Goal: Information Seeking & Learning: Learn about a topic

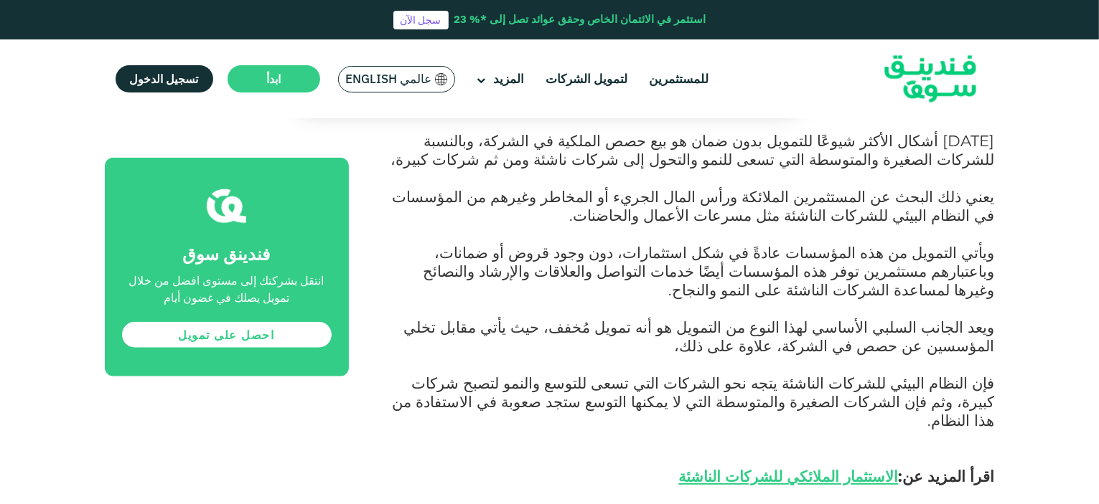
scroll to position [1295, 0]
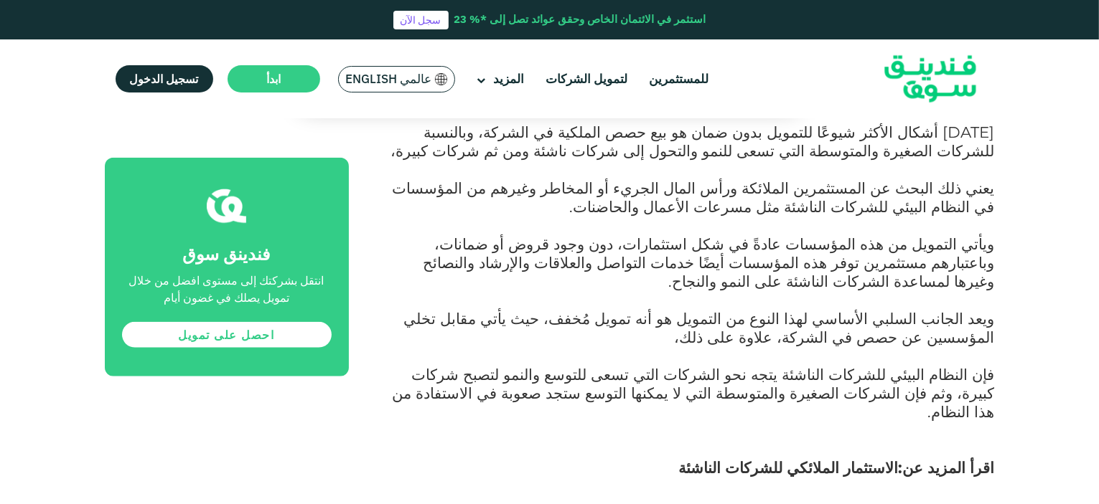
click at [798, 459] on link "الاستثمار الملائكي للشركات الناشئة" at bounding box center [789, 468] width 220 height 19
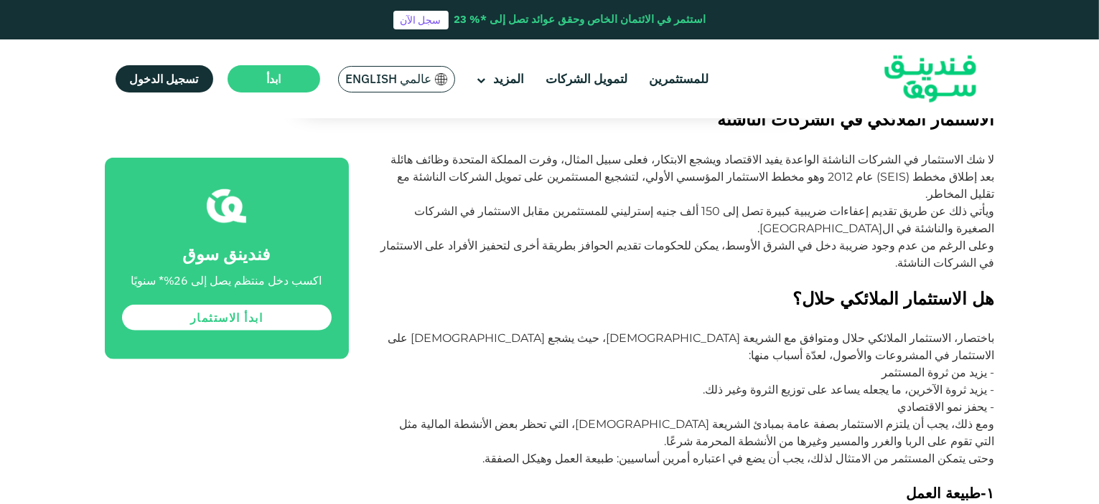
scroll to position [1328, 0]
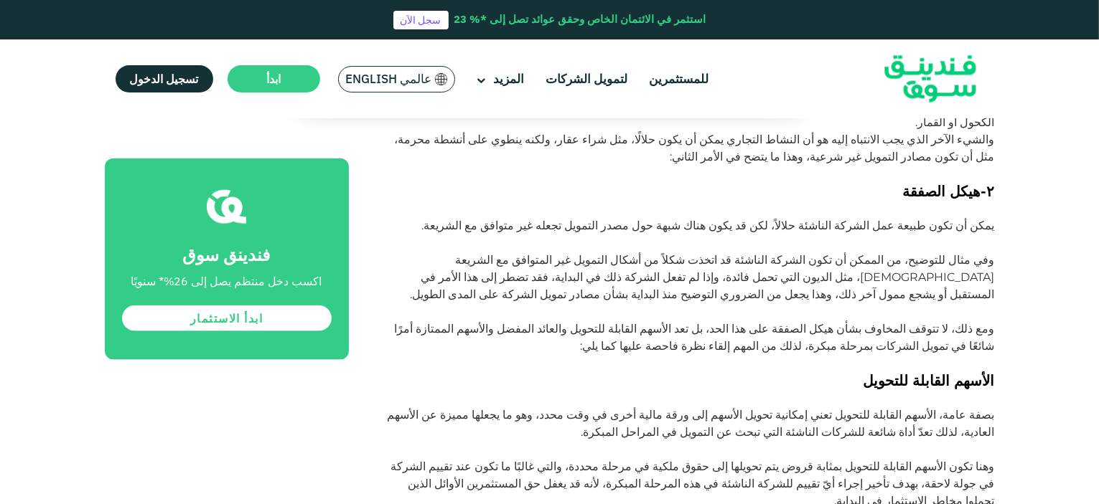
scroll to position [1770, 0]
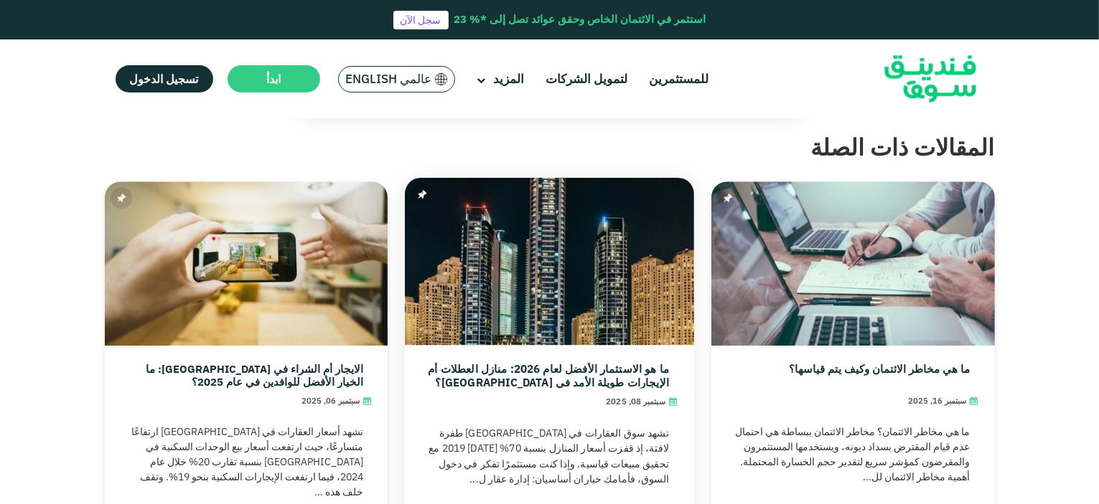
scroll to position [3590, 0]
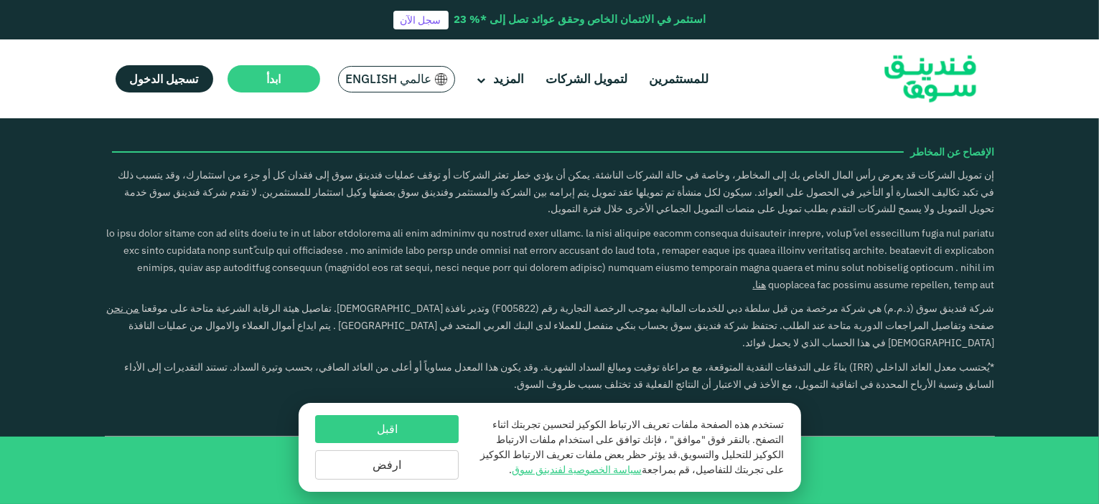
scroll to position [2946, 0]
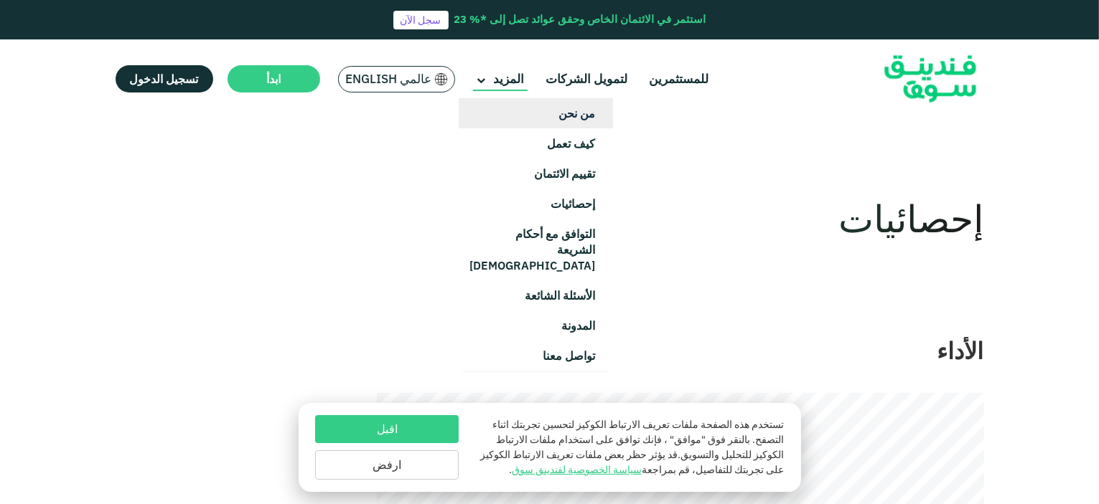
click at [563, 112] on link "من نحن" at bounding box center [536, 113] width 154 height 30
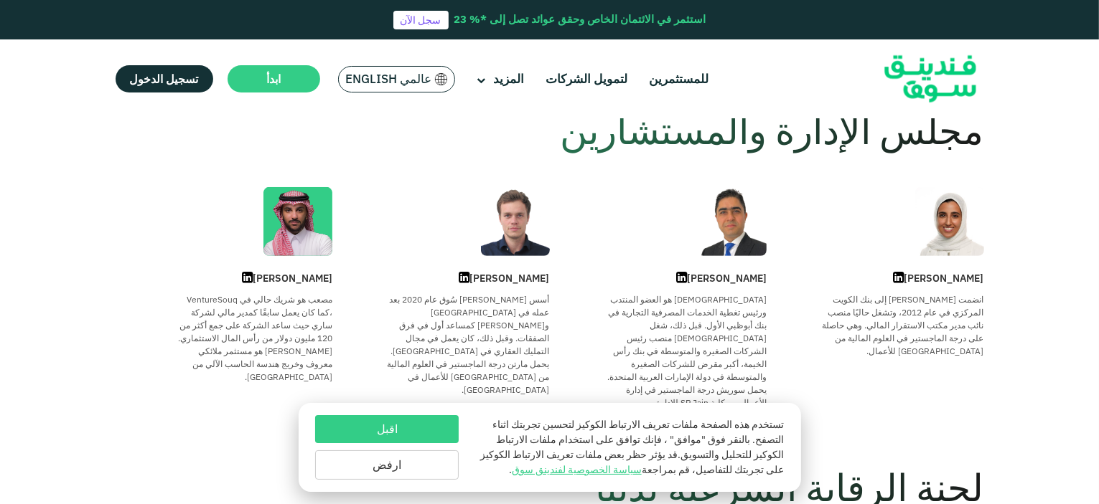
scroll to position [552, 0]
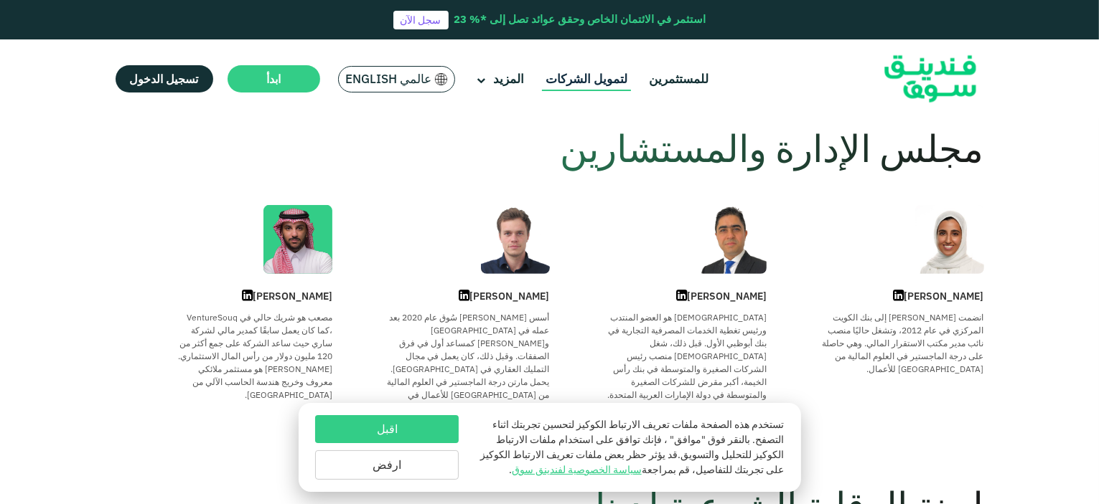
click at [576, 74] on link "لتمويل الشركات" at bounding box center [586, 79] width 89 height 24
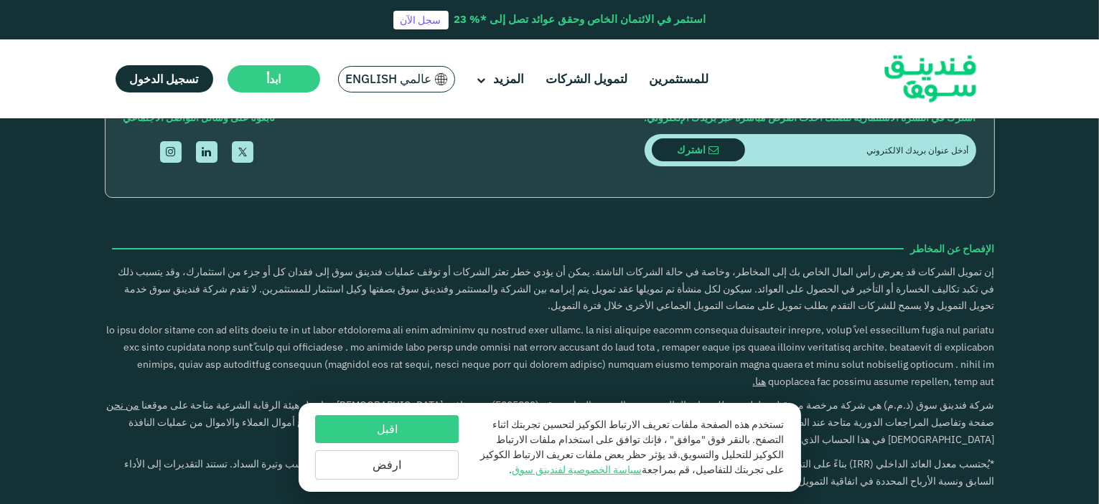
scroll to position [1993, 0]
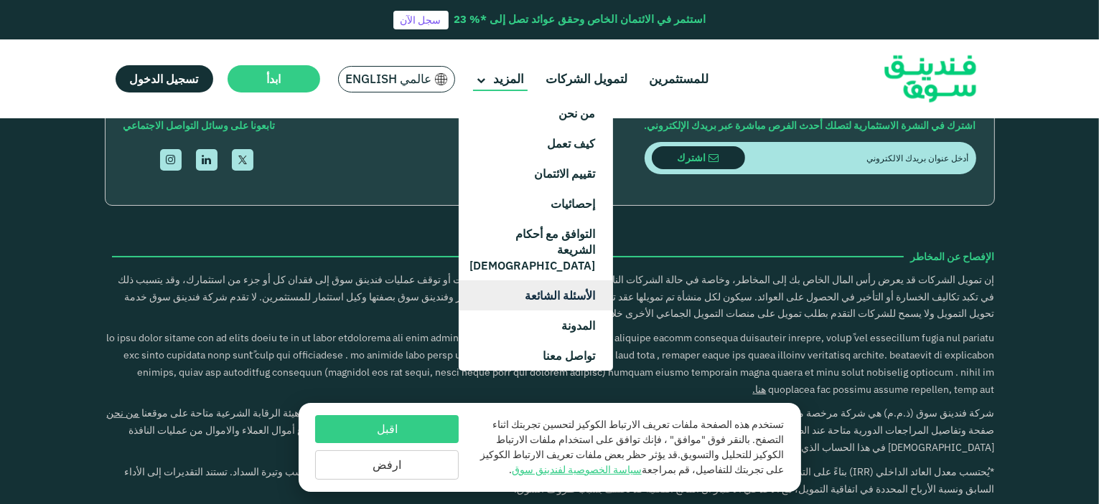
click at [588, 281] on link "الأسئلة الشائعة" at bounding box center [536, 296] width 154 height 30
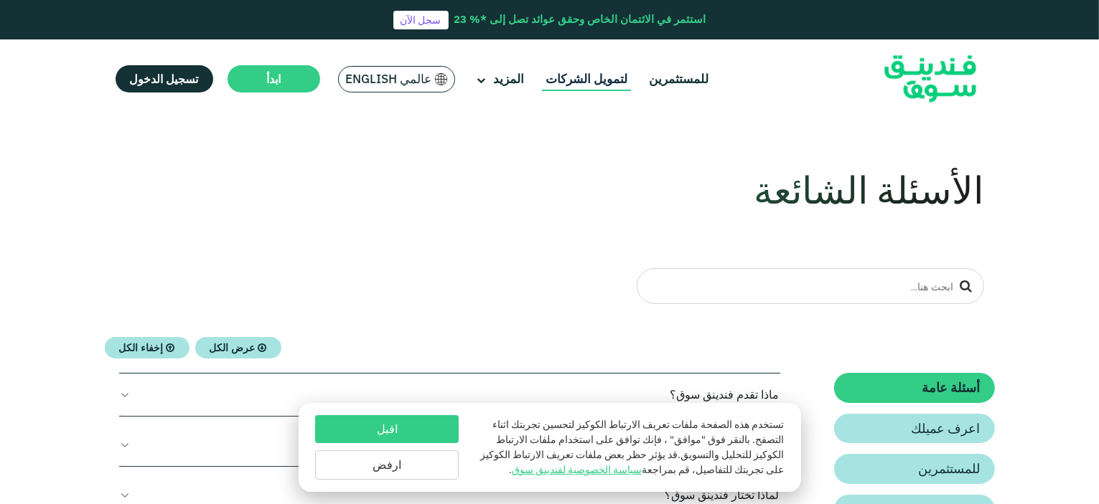
click at [578, 72] on link "لتمويل الشركات" at bounding box center [586, 79] width 89 height 24
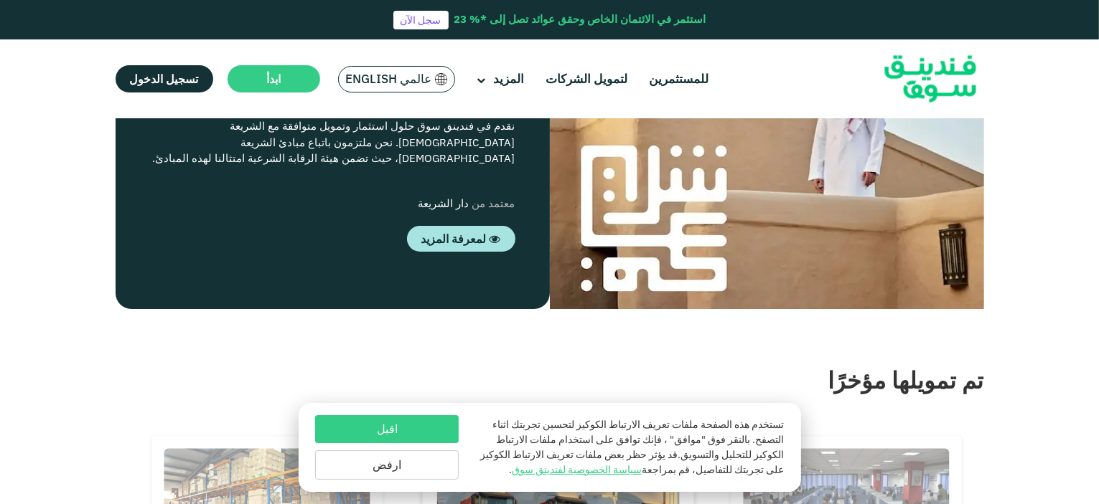
scroll to position [1118, 0]
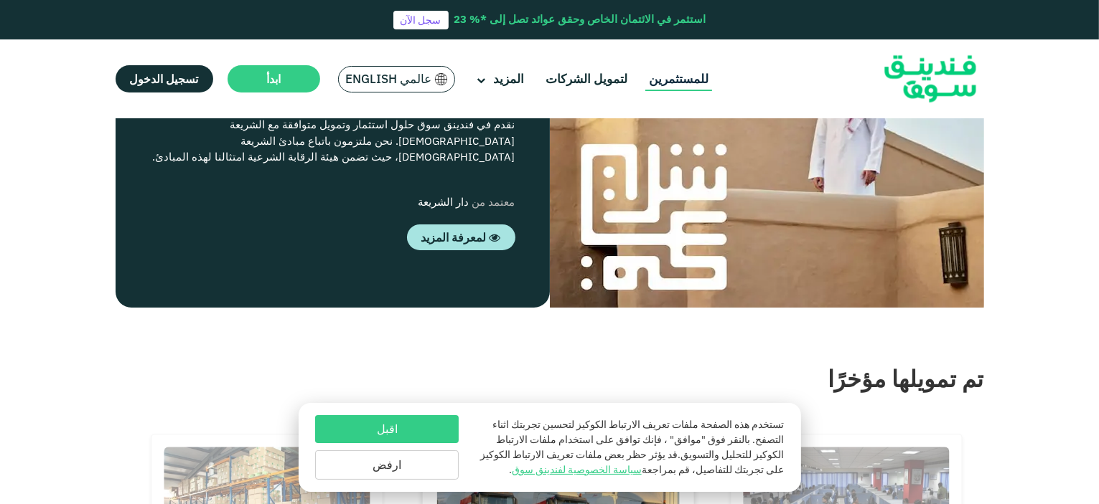
click at [682, 80] on link "للمستثمرين" at bounding box center [678, 79] width 67 height 24
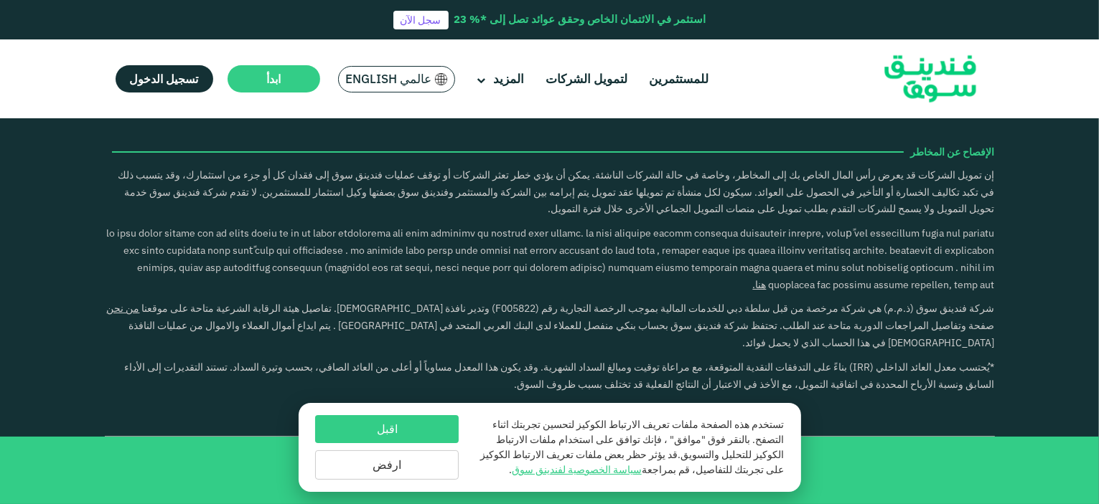
scroll to position [2644, 0]
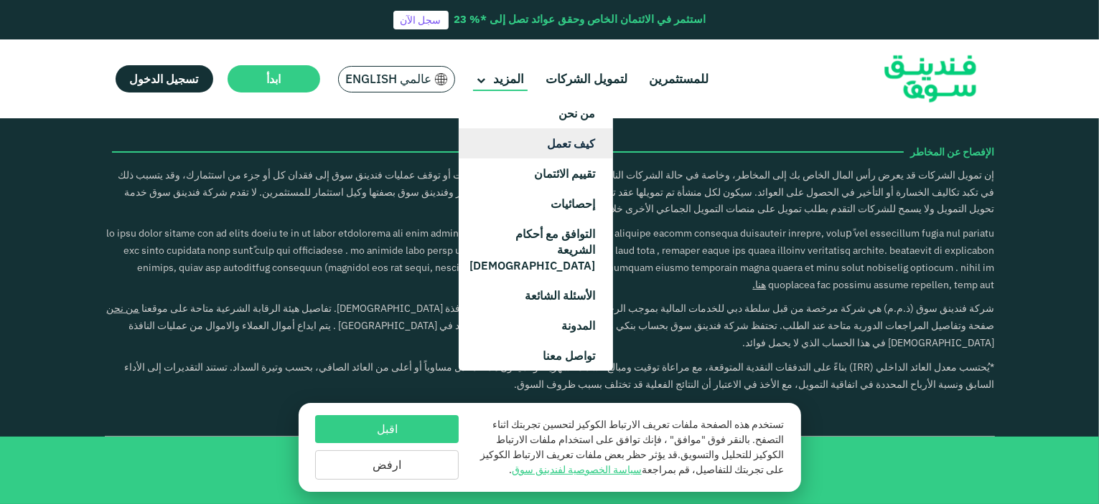
click at [557, 140] on link "كيف تعمل" at bounding box center [536, 143] width 154 height 30
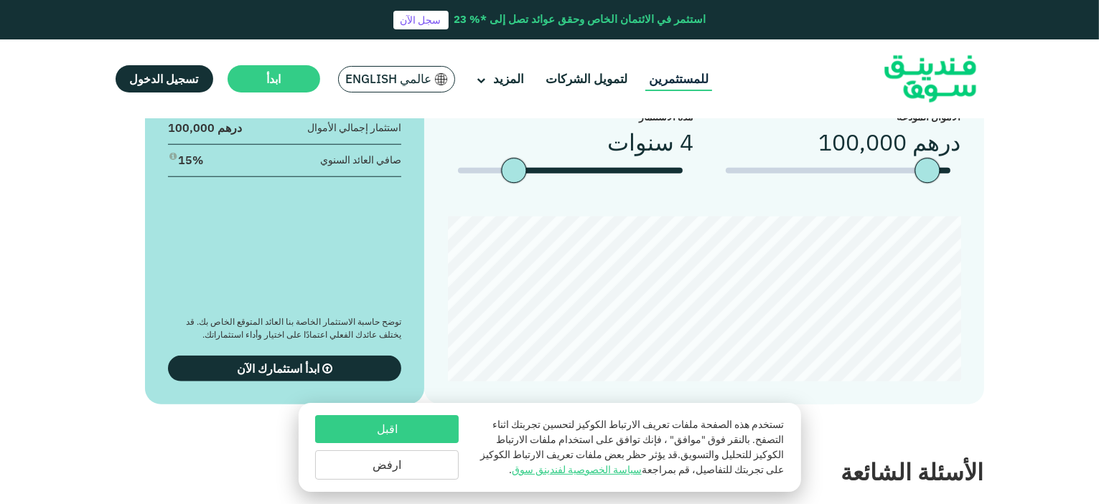
scroll to position [1392, 0]
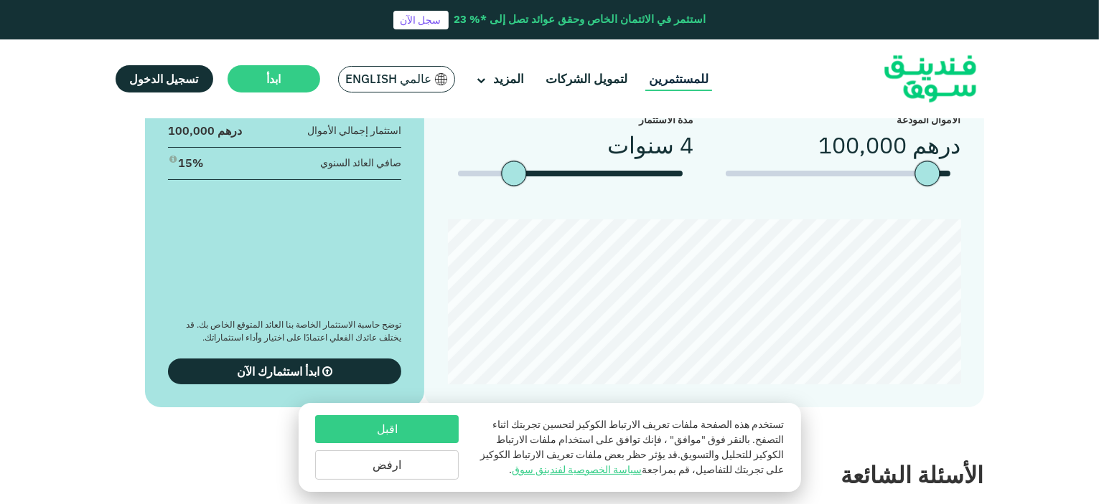
click at [655, 90] on link "للمستثمرين" at bounding box center [678, 79] width 67 height 24
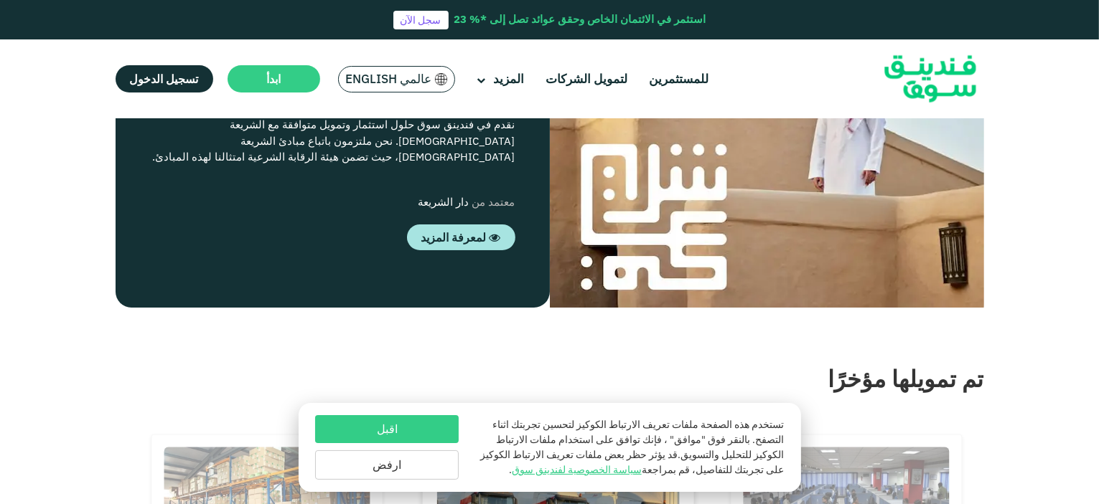
scroll to position [1118, 0]
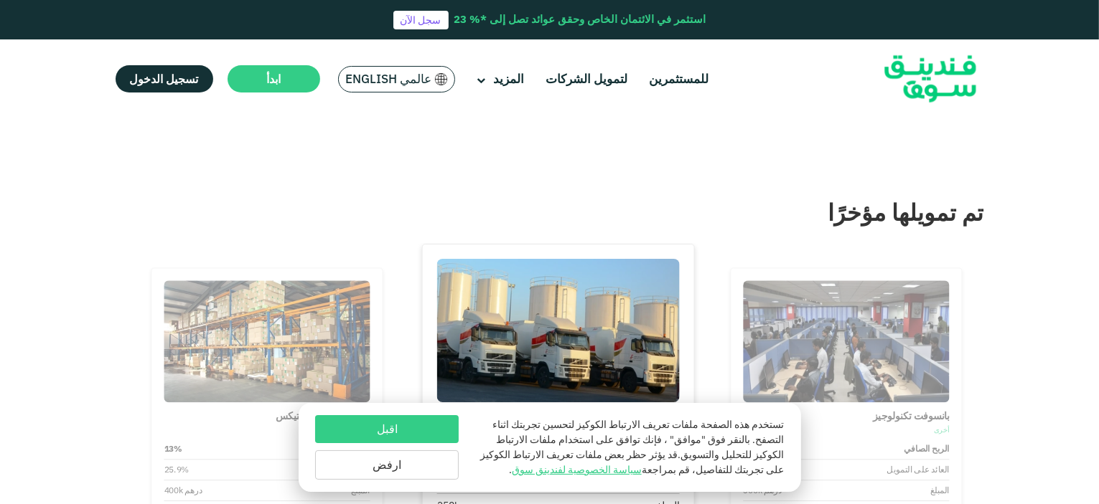
scroll to position [1283, 0]
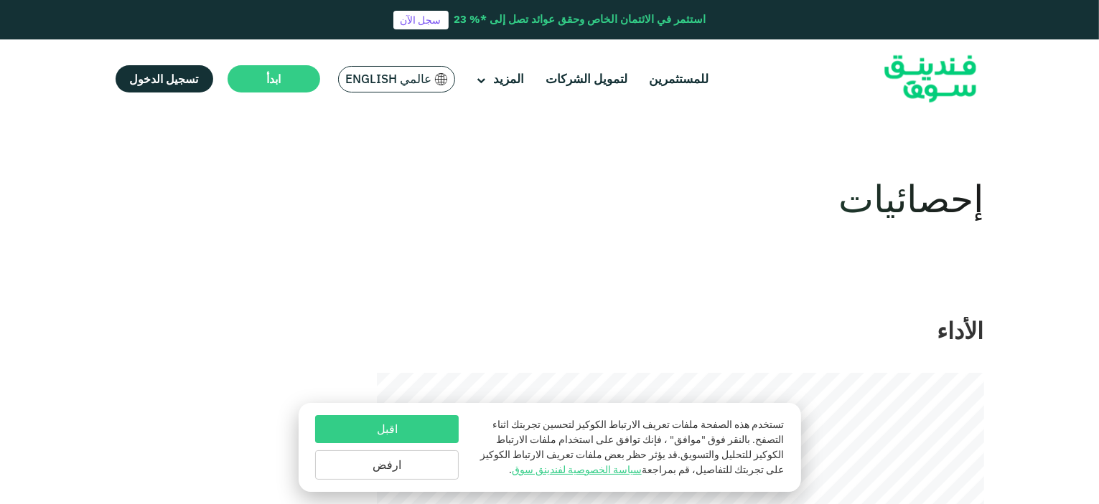
scroll to position [17, 0]
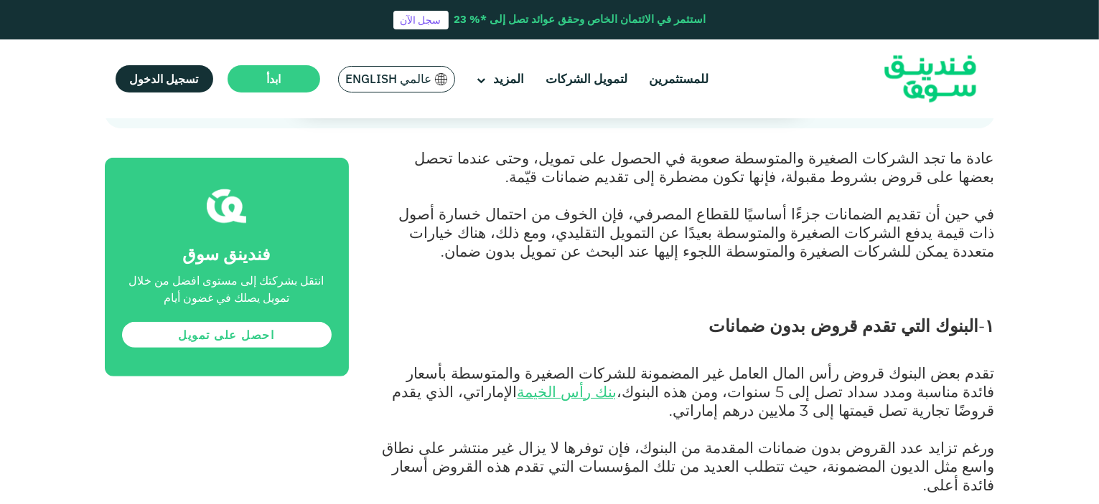
scroll to position [731, 0]
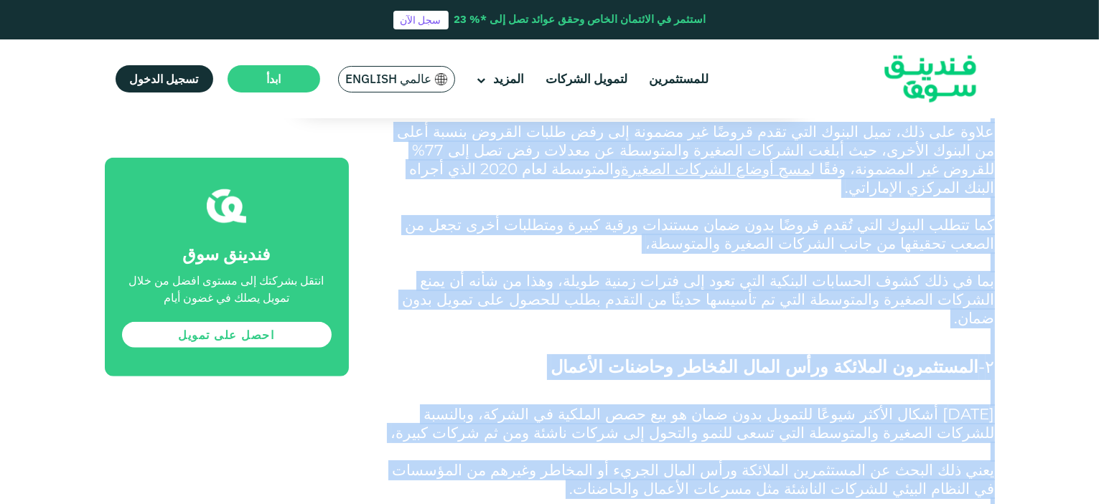
drag, startPoint x: 461, startPoint y: 316, endPoint x: 475, endPoint y: 532, distance: 217.1
